Goal: Task Accomplishment & Management: Use online tool/utility

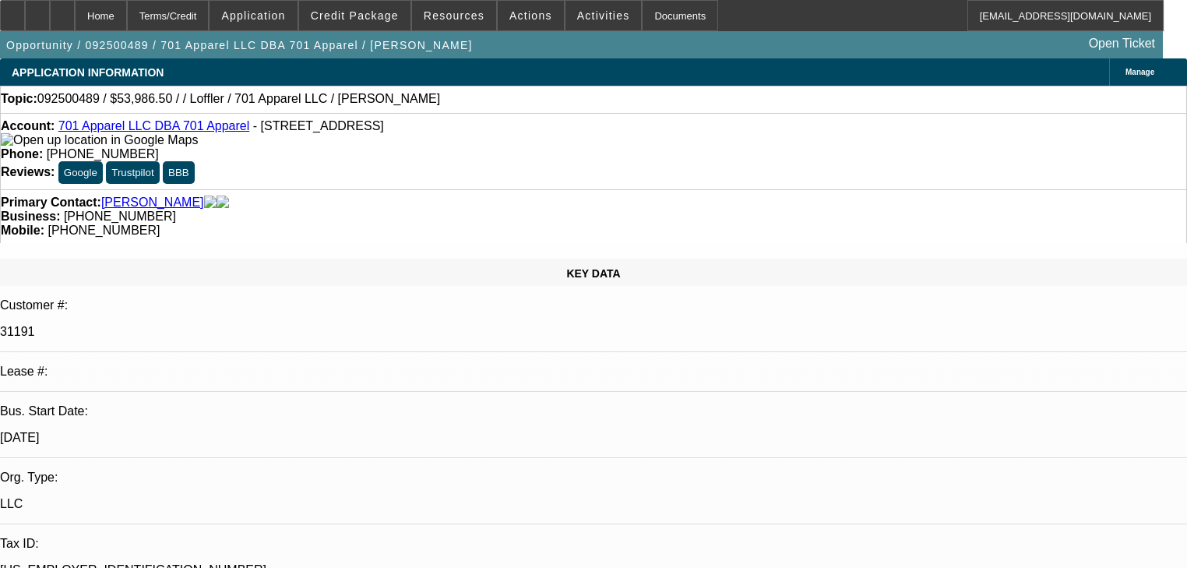
select select "0"
select select "2"
select select "0.1"
select select "4"
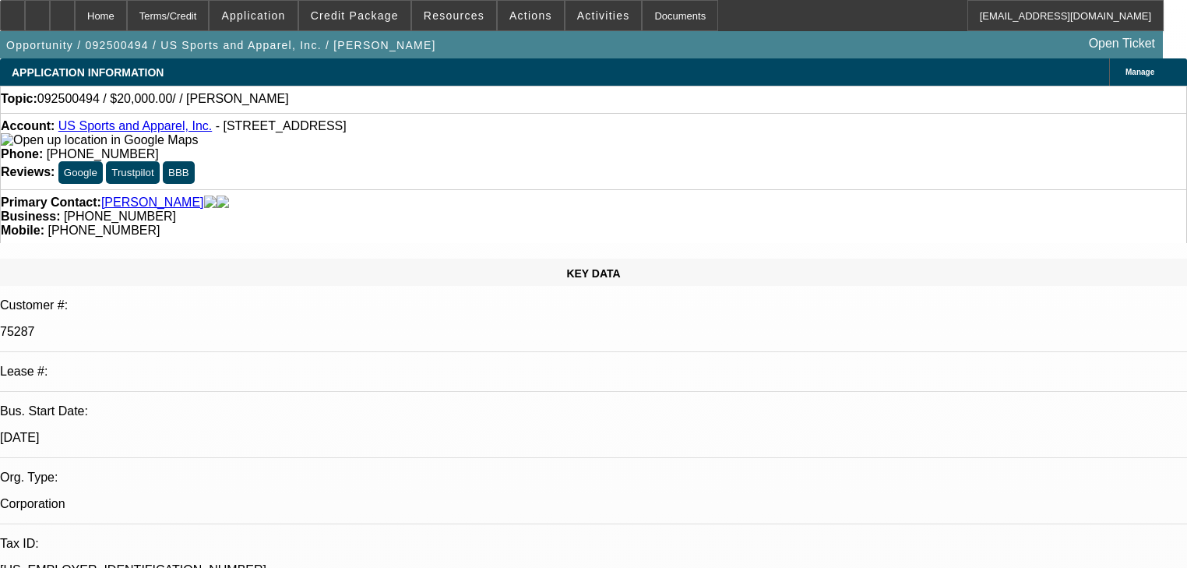
select select "0"
select select "2"
select select "0.1"
select select "4"
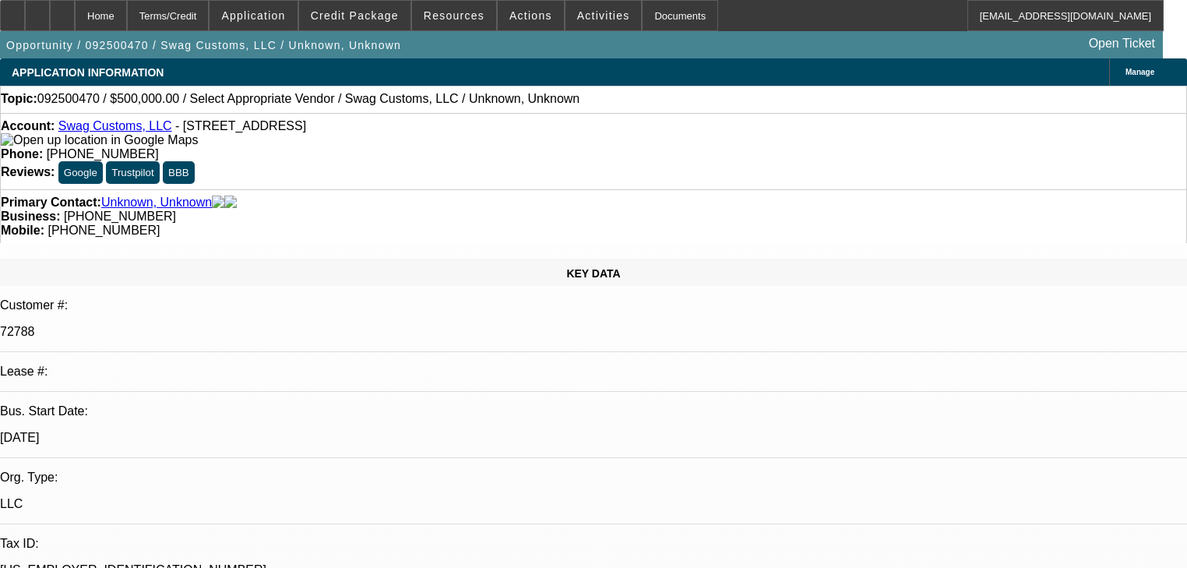
select select "0"
select select "2"
select select "0.1"
select select "4"
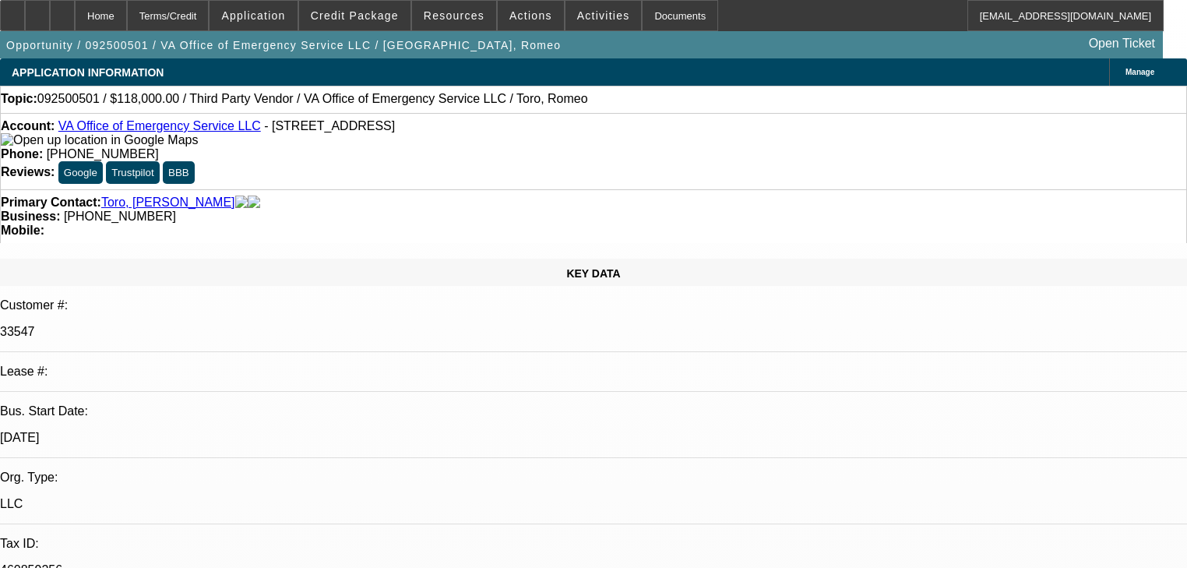
select select "0"
select select "2"
select select "0.1"
select select "4"
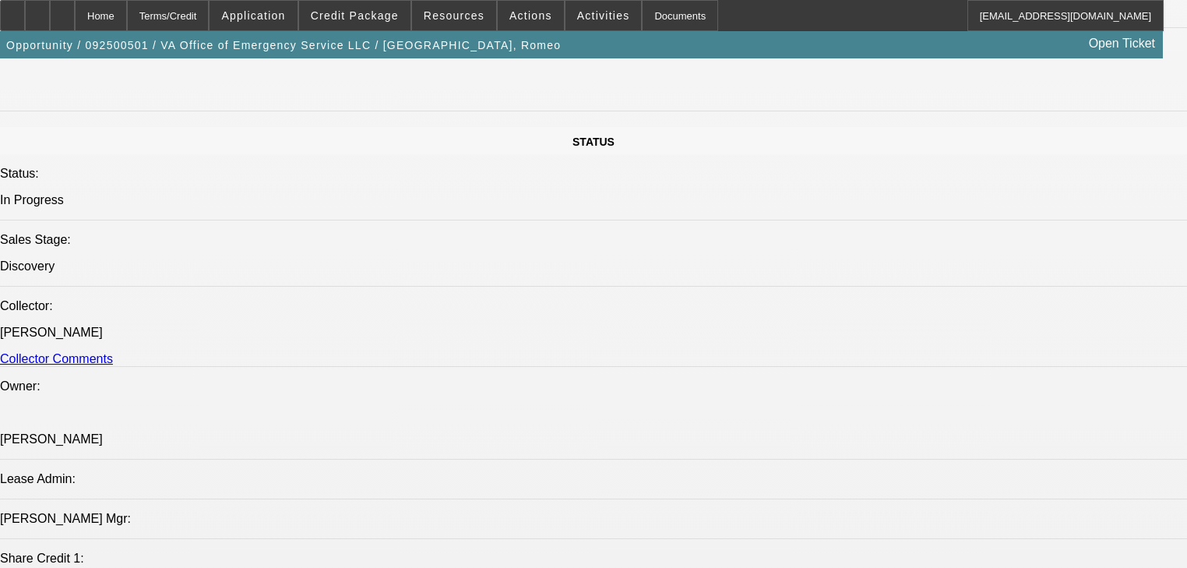
scroll to position [1620, 0]
